Goal: Contribute content: Add original content to the website for others to see

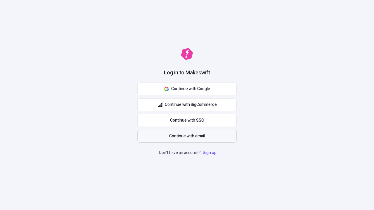
click at [187, 136] on span "Continue with email" at bounding box center [187, 136] width 36 height 6
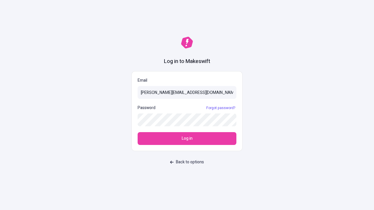
type input "sasha+test-ui@makeswift.com"
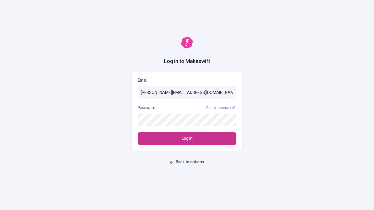
click at [187, 139] on span "Log in" at bounding box center [187, 138] width 11 height 6
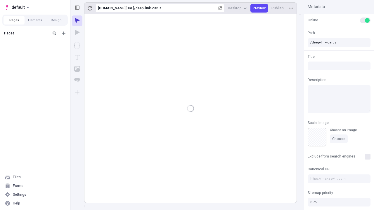
type input "/deep-link-carus"
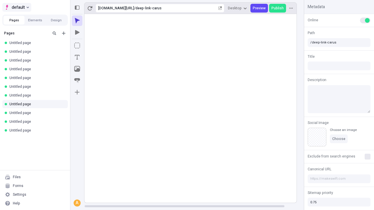
click at [16, 7] on span "default" at bounding box center [18, 7] width 13 height 7
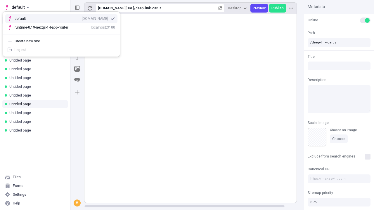
click at [61, 39] on div "Create new site" at bounding box center [65, 41] width 100 height 5
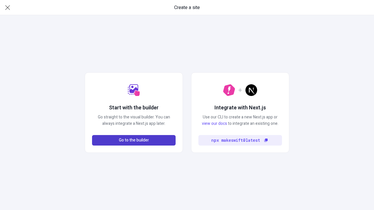
click at [134, 140] on span "Go to the builder" at bounding box center [134, 140] width 30 height 6
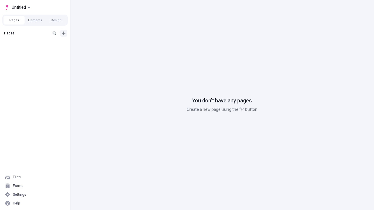
click at [64, 33] on icon "Add new" at bounding box center [64, 34] width 4 height 4
click at [95, 45] on span "Blank page" at bounding box center [98, 45] width 36 height 5
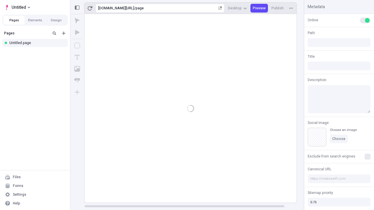
type input "/page"
click at [77, 46] on icon "Box" at bounding box center [77, 46] width 6 height 6
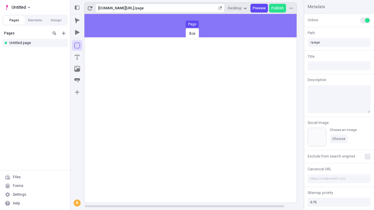
click at [196, 26] on div "Box Page" at bounding box center [187, 105] width 374 height 210
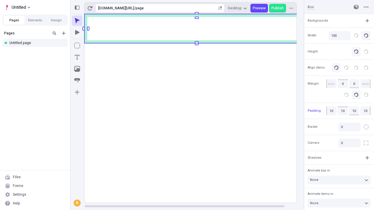
click at [77, 69] on icon "Image" at bounding box center [77, 69] width 6 height 6
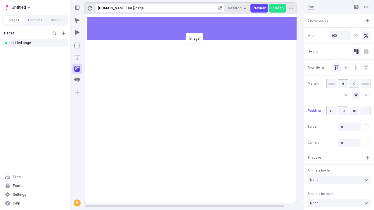
click at [196, 29] on div "Image" at bounding box center [187, 105] width 374 height 210
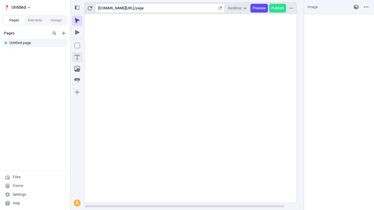
click at [77, 57] on icon "Text" at bounding box center [77, 57] width 5 height 5
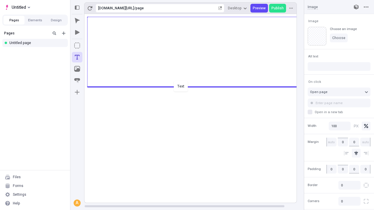
click at [196, 86] on div "Text" at bounding box center [187, 105] width 374 height 210
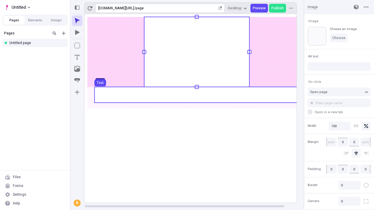
click at [196, 95] on use at bounding box center [196, 95] width 204 height 16
click at [196, 95] on rect at bounding box center [196, 108] width 225 height 189
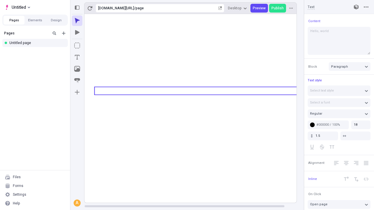
type textarea "Hello, world!"
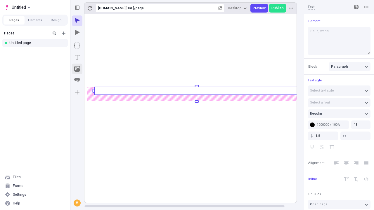
click at [77, 69] on icon "Image" at bounding box center [77, 69] width 6 height 6
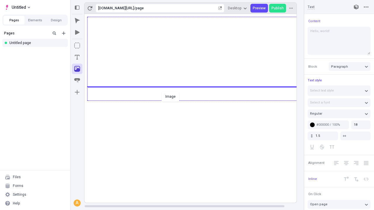
click at [196, 100] on div "Image" at bounding box center [187, 105] width 374 height 210
